Goal: Information Seeking & Learning: Learn about a topic

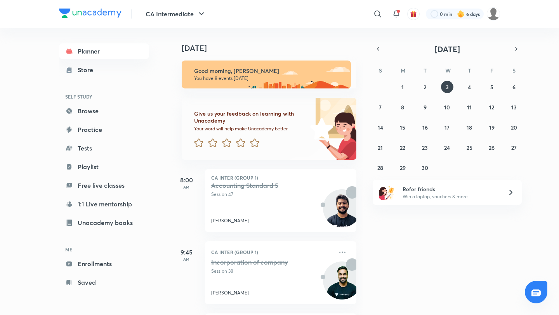
scroll to position [408, 0]
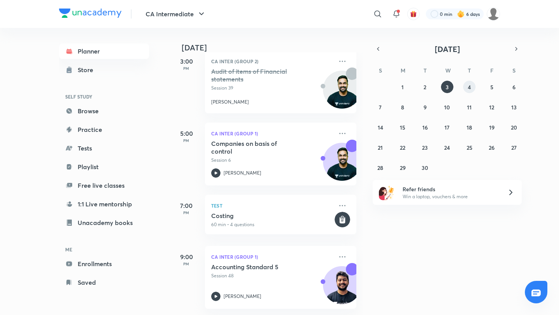
click at [466, 88] on button "4" at bounding box center [469, 87] width 12 height 12
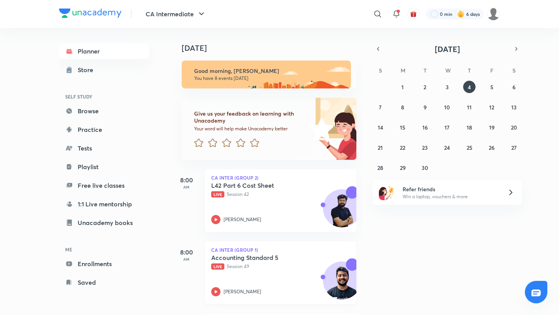
click at [259, 252] on p "CA Inter (Group 1)" at bounding box center [280, 250] width 139 height 5
click at [262, 268] on p "Live Session 49" at bounding box center [272, 266] width 122 height 7
